Goal: Check status: Check status

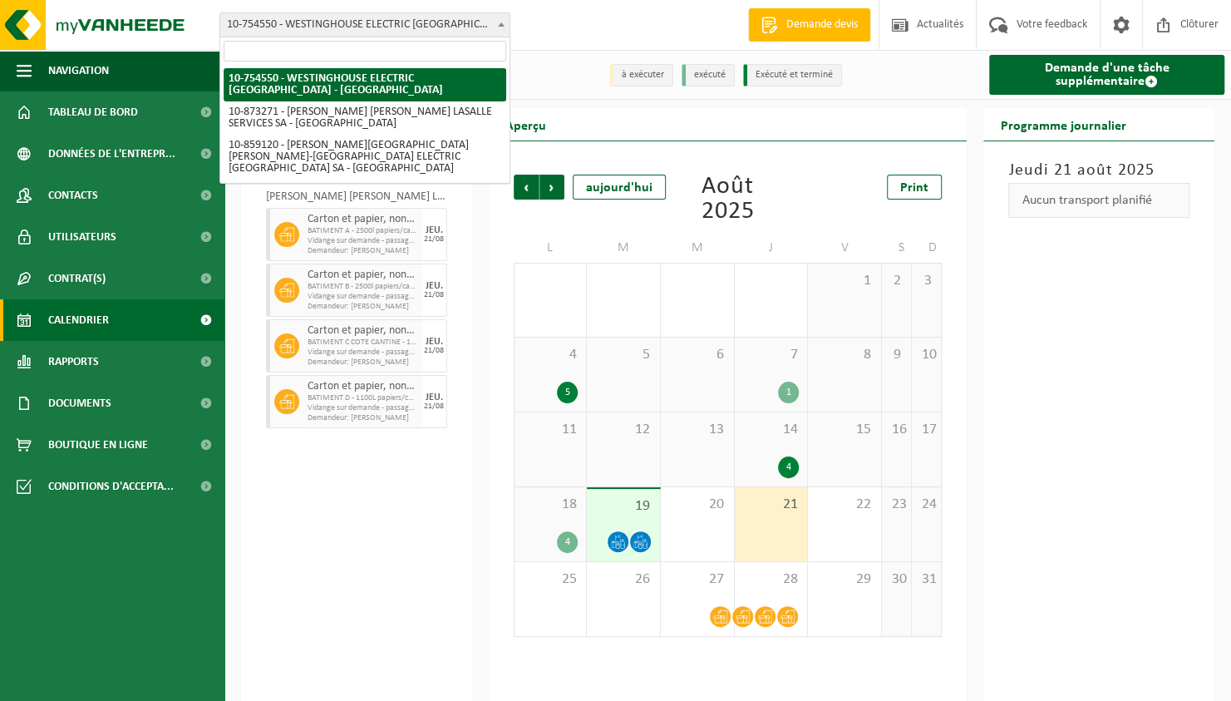
click at [781, 542] on div "21" at bounding box center [771, 524] width 73 height 74
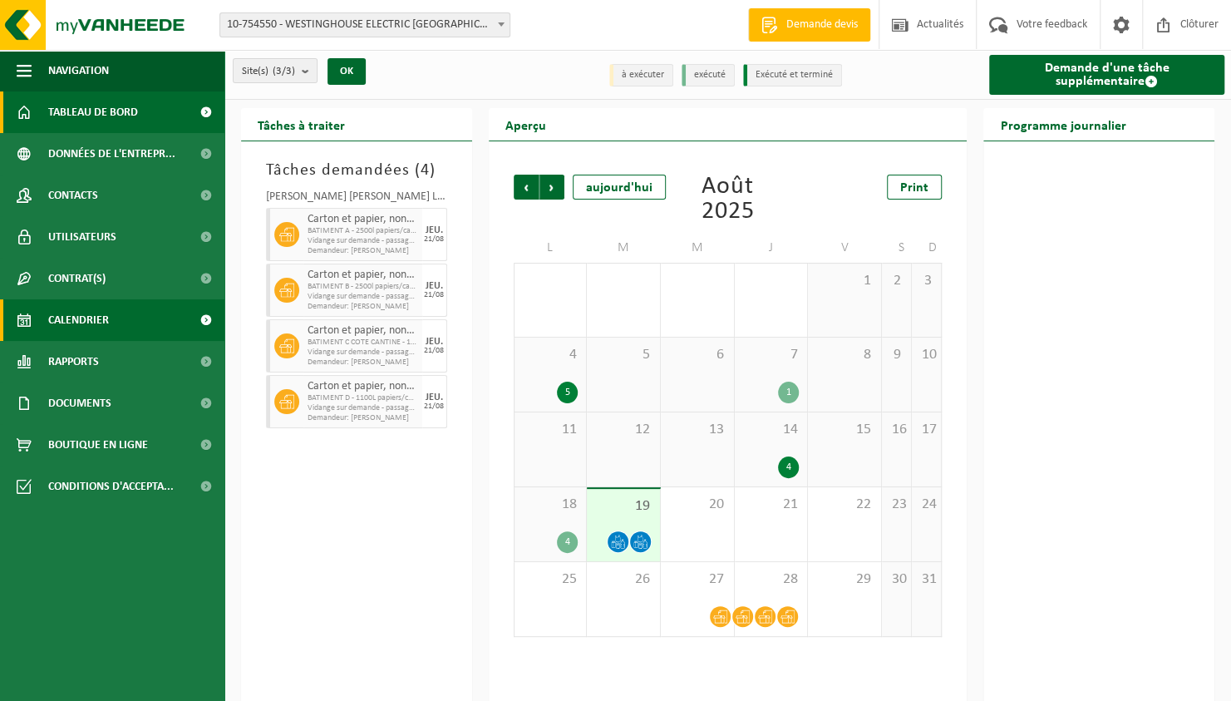
click at [123, 106] on span "Tableau de bord" at bounding box center [93, 112] width 90 height 42
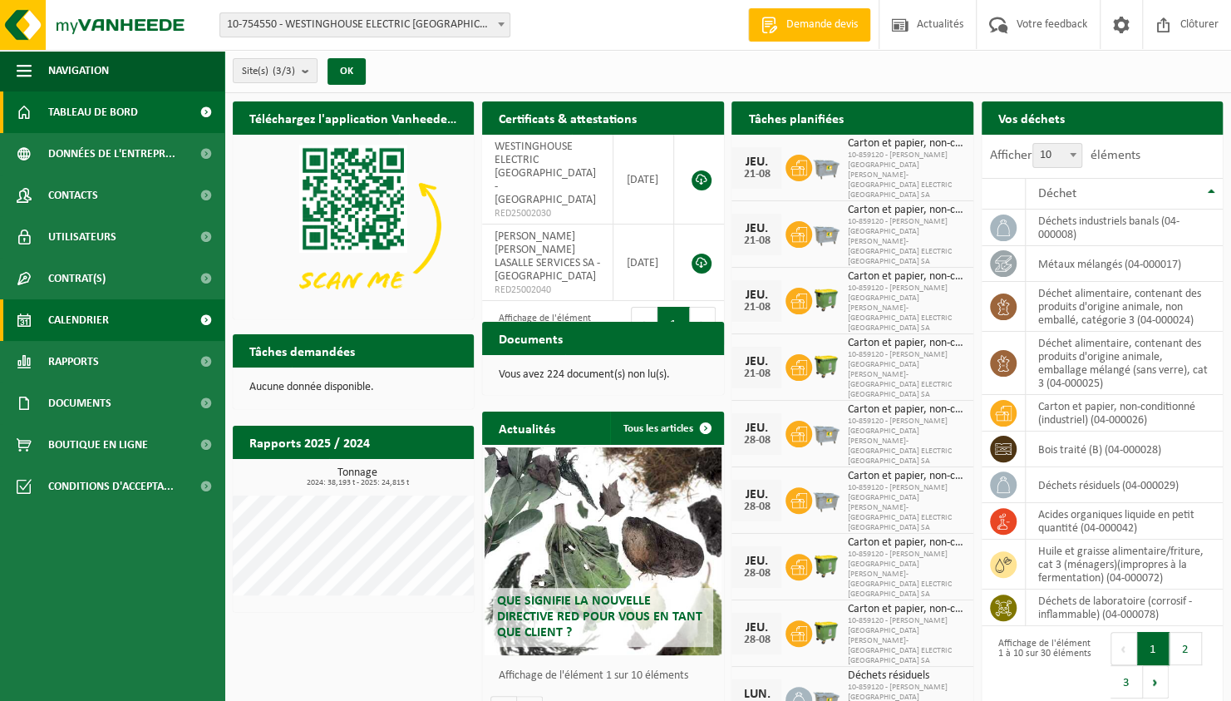
click at [82, 323] on span "Calendrier" at bounding box center [78, 320] width 61 height 42
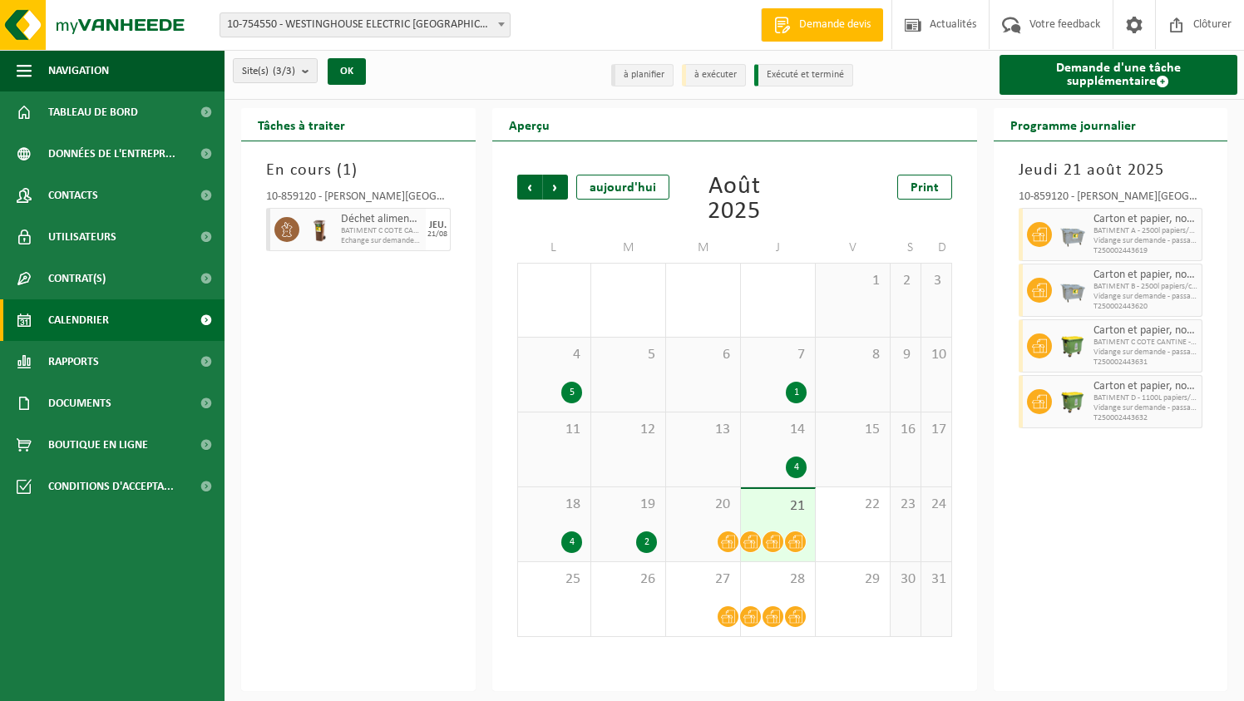
click at [778, 517] on div "21" at bounding box center [778, 525] width 74 height 72
